Goal: Navigation & Orientation: Go to known website

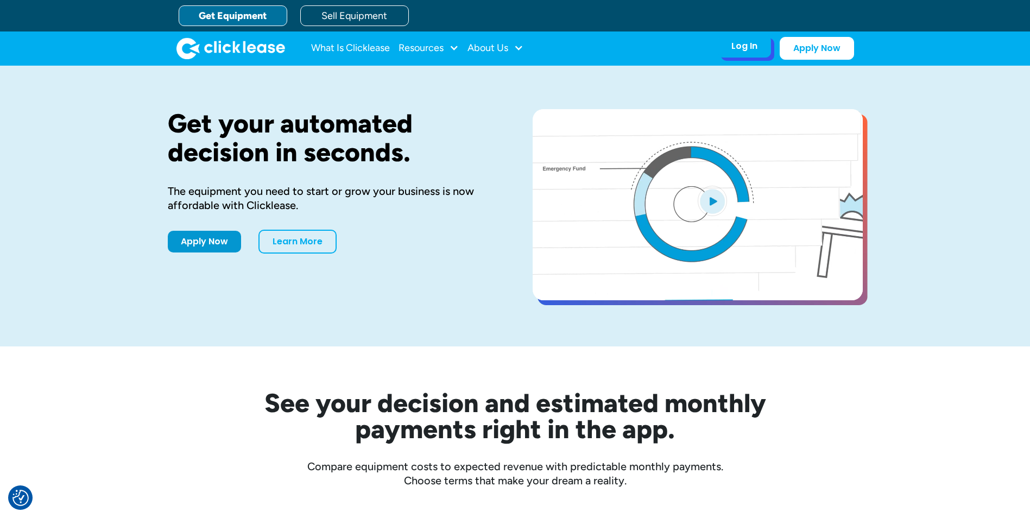
click at [746, 49] on div "Log In" at bounding box center [744, 46] width 26 height 11
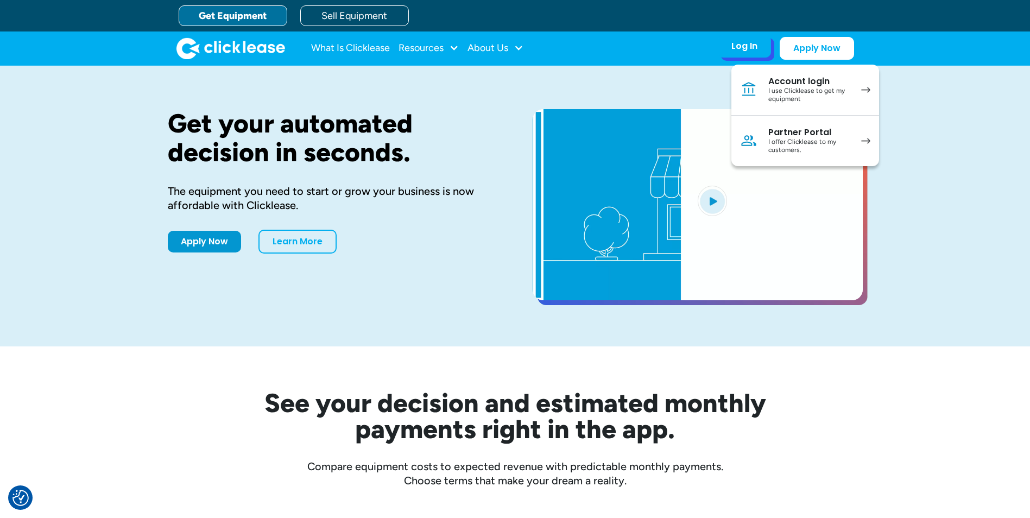
click at [796, 93] on div "I use Clicklease to get my equipment" at bounding box center [809, 95] width 82 height 17
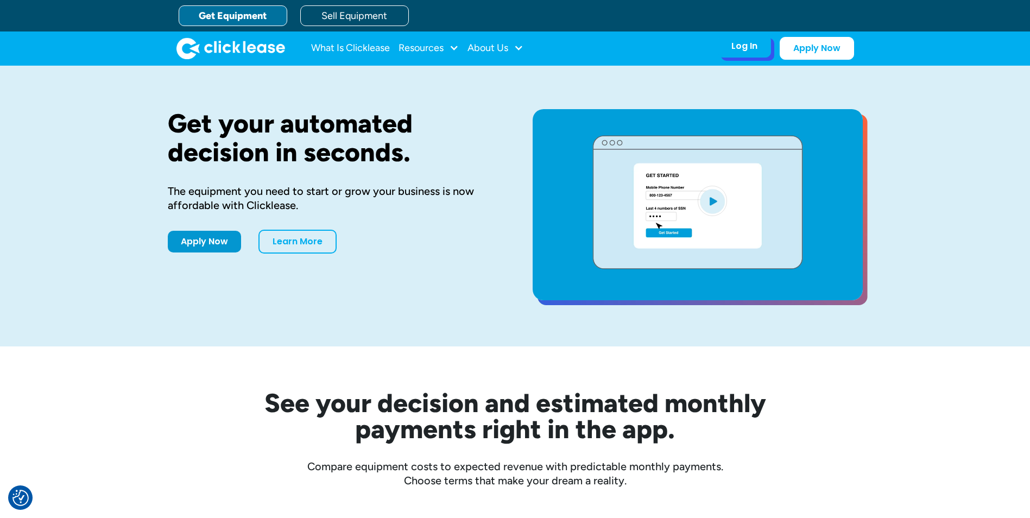
click at [752, 49] on div "Log In" at bounding box center [744, 46] width 26 height 11
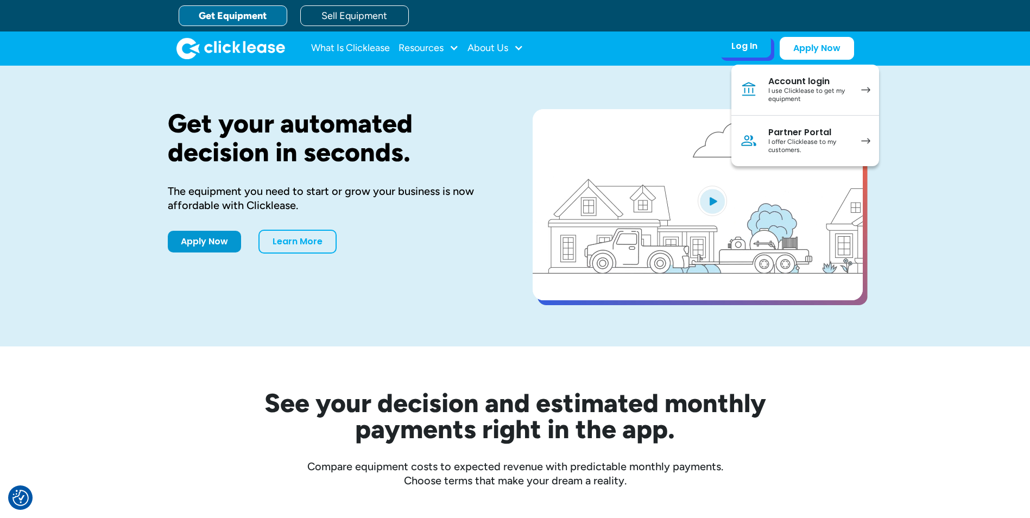
click at [773, 136] on div "Partner Portal" at bounding box center [809, 132] width 82 height 11
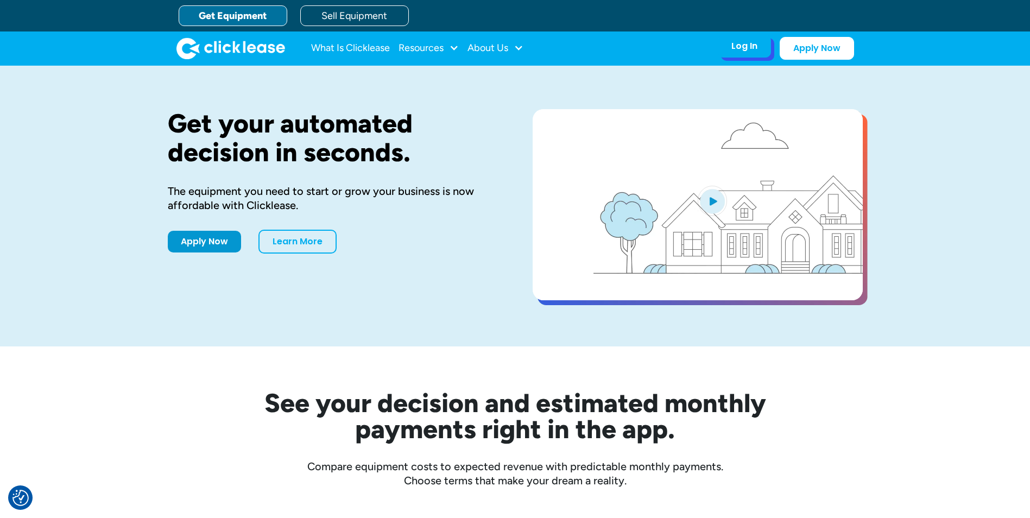
click at [735, 59] on div "Log In Account login I use Clicklease to get my equipment Partner Portal I offe…" at bounding box center [786, 48] width 136 height 23
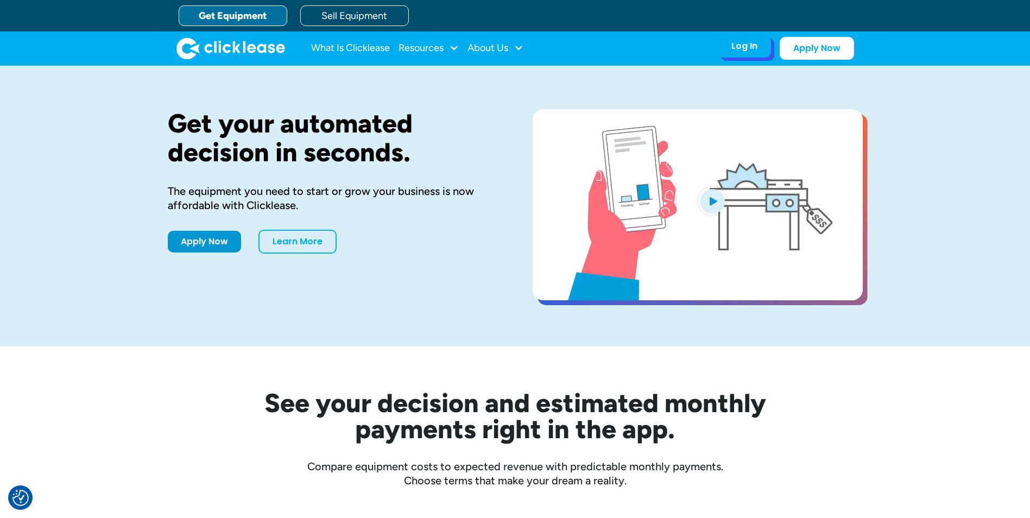
click at [736, 53] on div "Log In Account login I use Clicklease to get my equipment Partner Portal I offe…" at bounding box center [744, 46] width 53 height 23
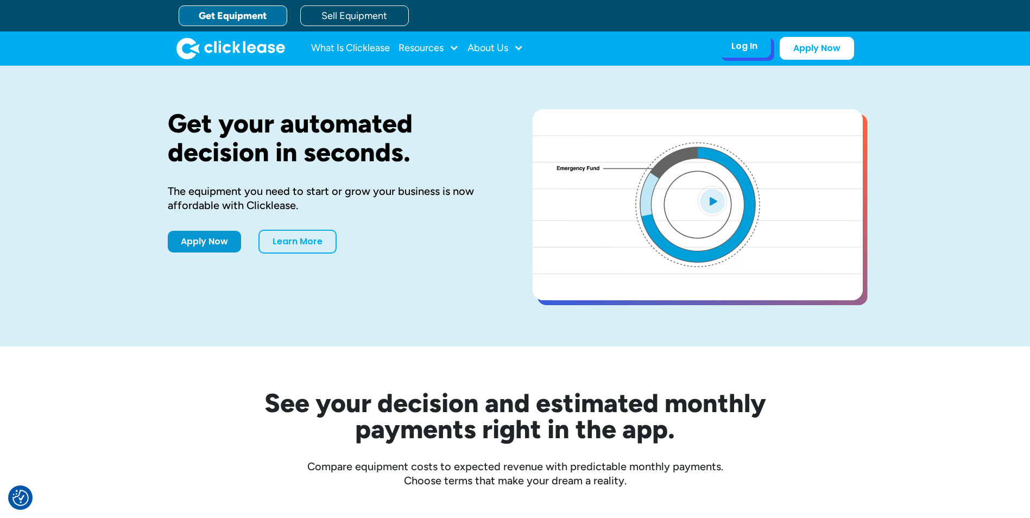
click at [739, 42] on div "Log In" at bounding box center [744, 46] width 26 height 11
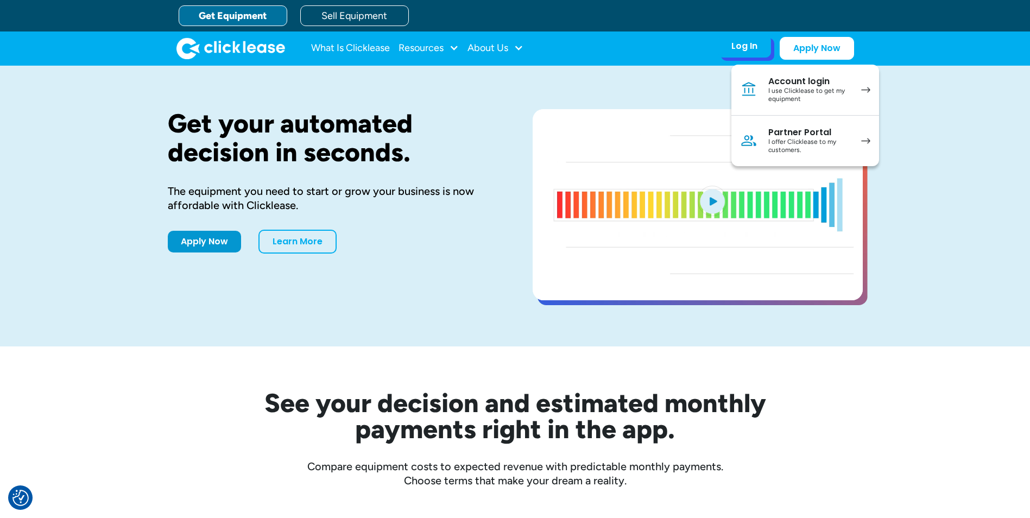
click at [771, 87] on div "I use Clicklease to get my equipment" at bounding box center [809, 95] width 82 height 17
